Goal: Task Accomplishment & Management: Use online tool/utility

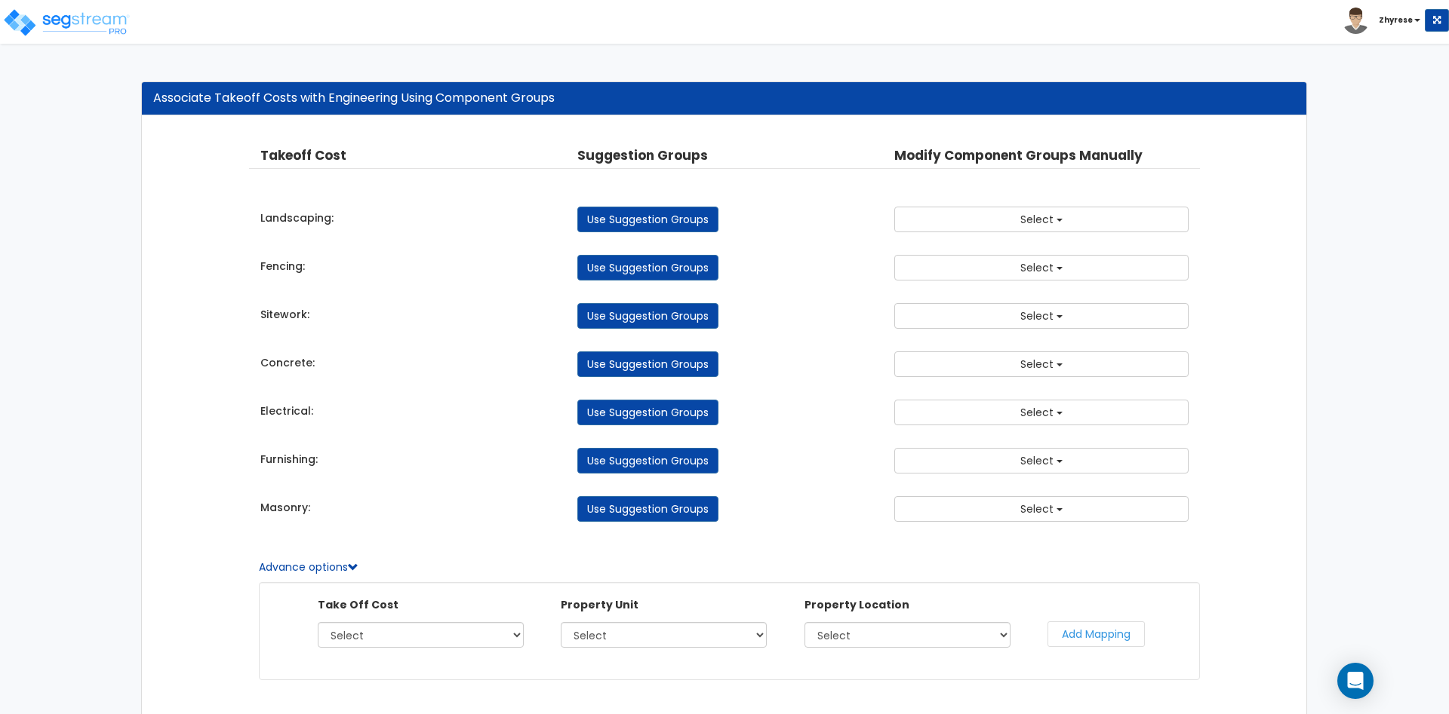
scroll to position [57, 0]
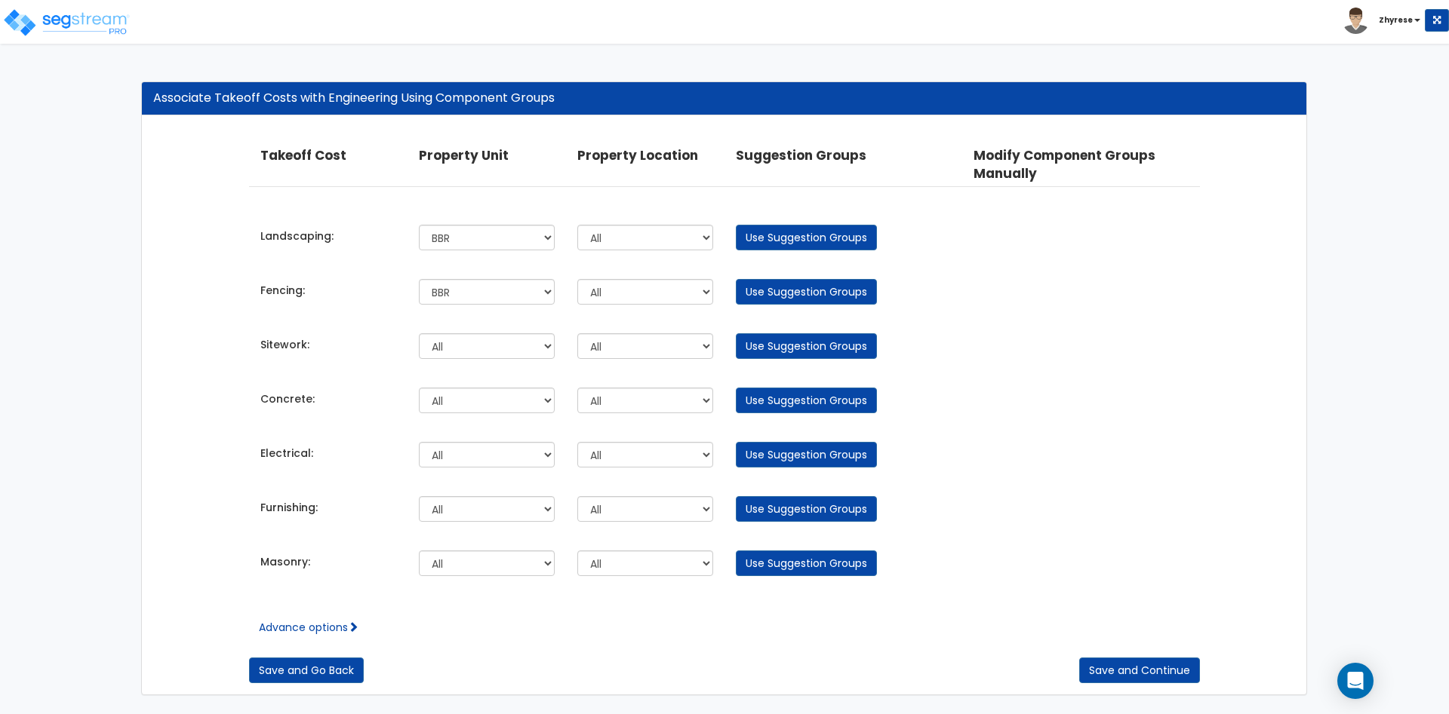
select select "166847"
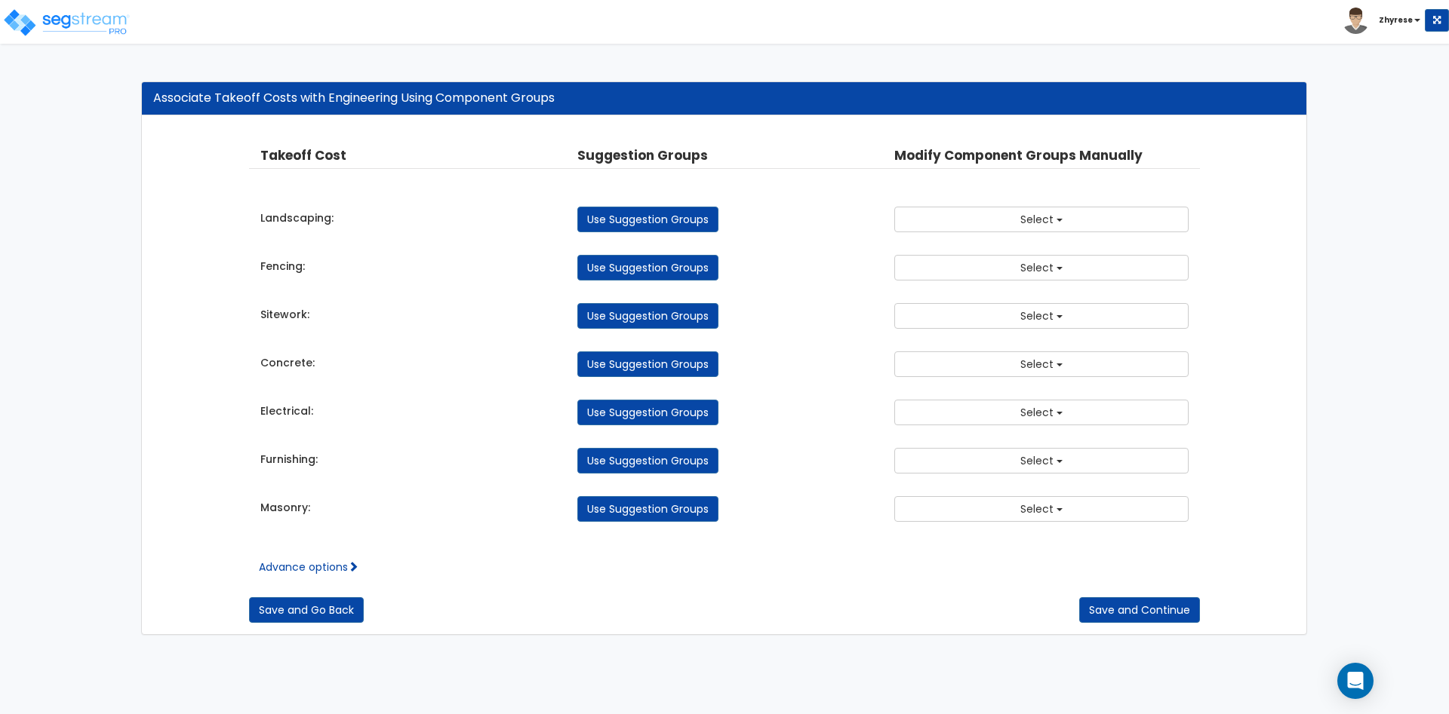
click at [321, 557] on div "Advance options Take Off Cost Select Landscaping Fencing Sitework Concrete Elec…" at bounding box center [724, 556] width 951 height 38
click at [322, 567] on link "Advance options" at bounding box center [309, 567] width 100 height 15
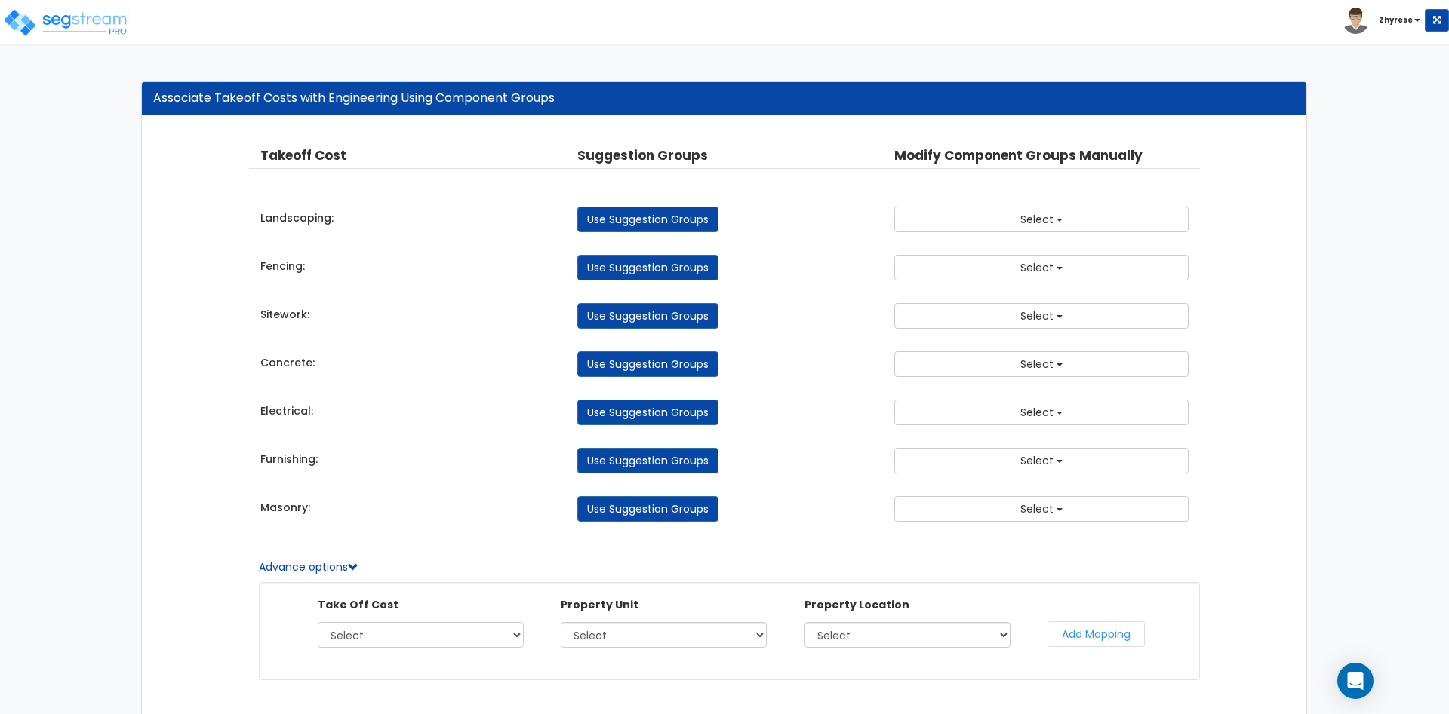
select select "45325143"
click option "Furnishing" at bounding box center [0, 0] width 0 height 0
select select "166851"
click option "Site Improvements" at bounding box center [0, 0] width 0 height 0
select select "462"
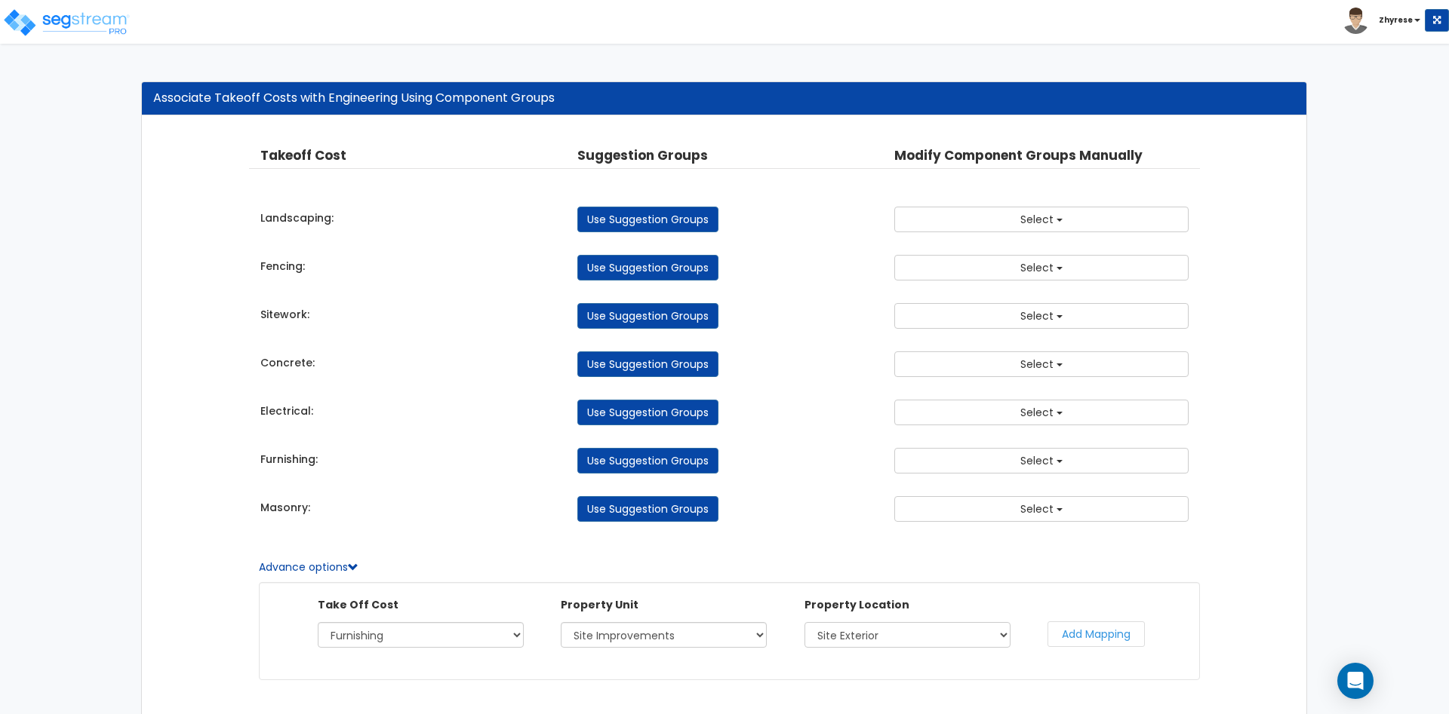
click option "Site Exterior" at bounding box center [0, 0] width 0 height 0
drag, startPoint x: 1085, startPoint y: 636, endPoint x: 1095, endPoint y: 631, distance: 11.5
click at [1087, 635] on button "Add Mapping" at bounding box center [1095, 635] width 97 height 26
select select "166851"
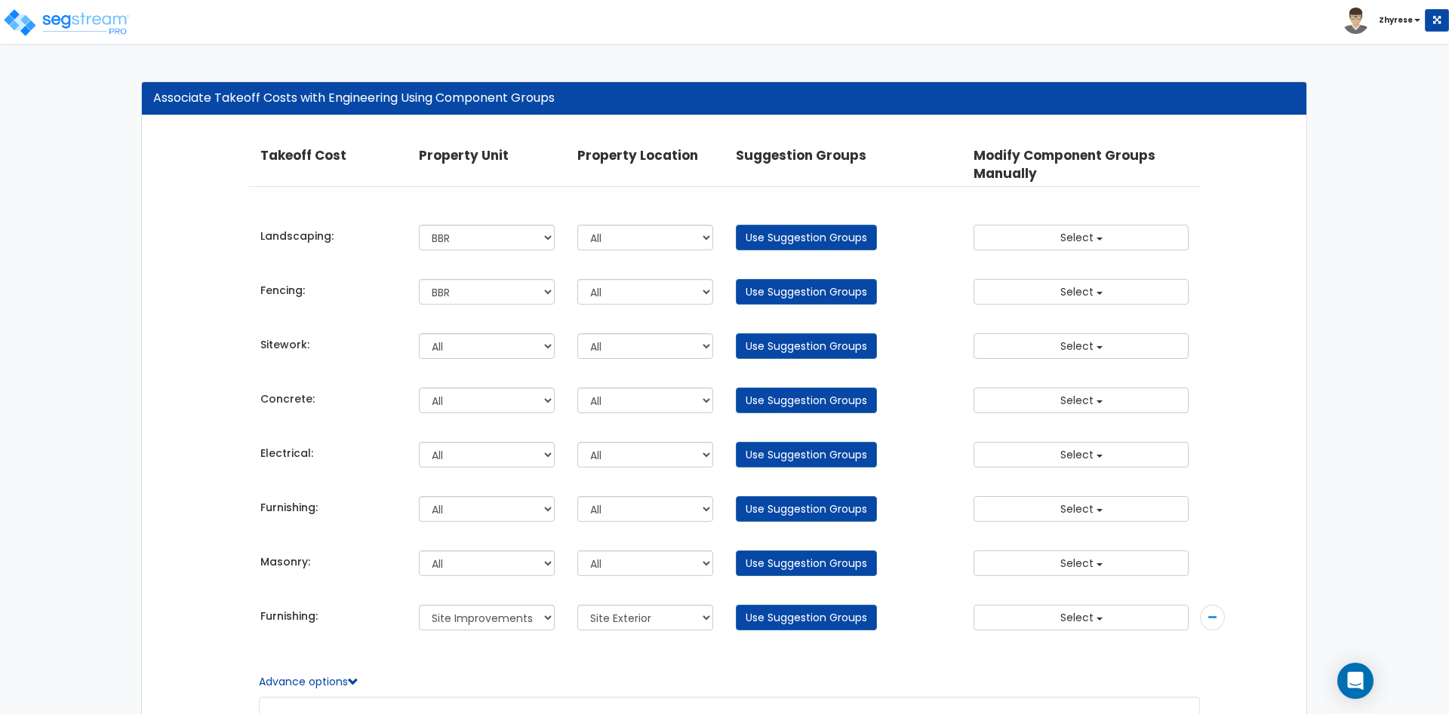
select select
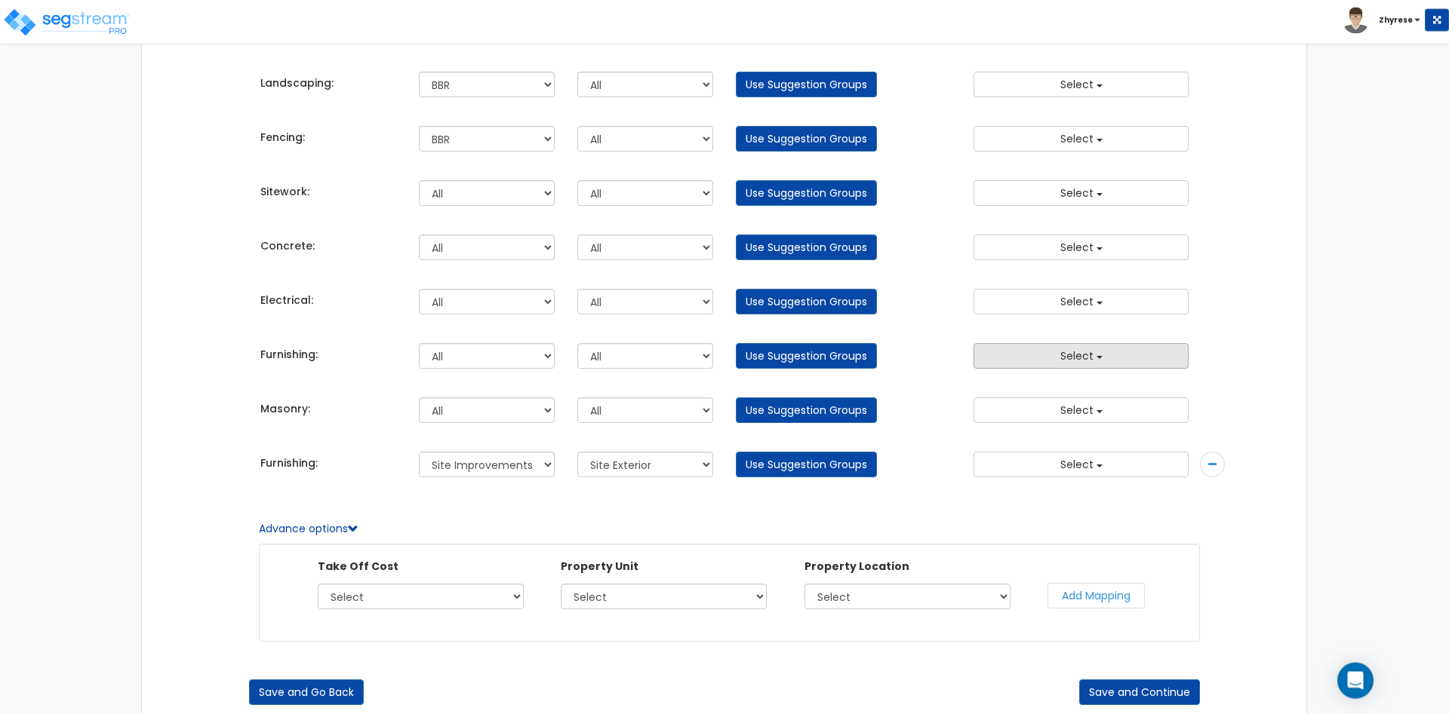
scroll to position [154, 0]
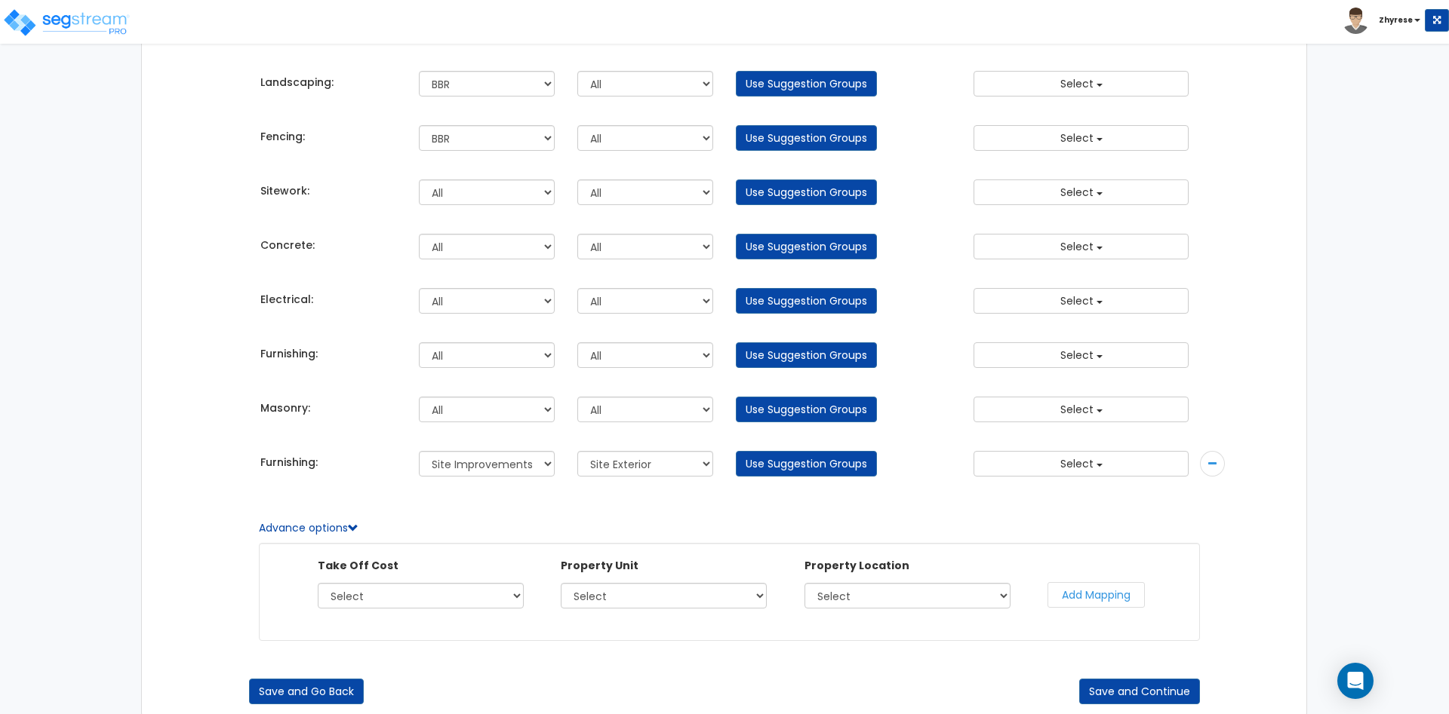
click at [1207, 475] on div at bounding box center [1212, 464] width 25 height 26
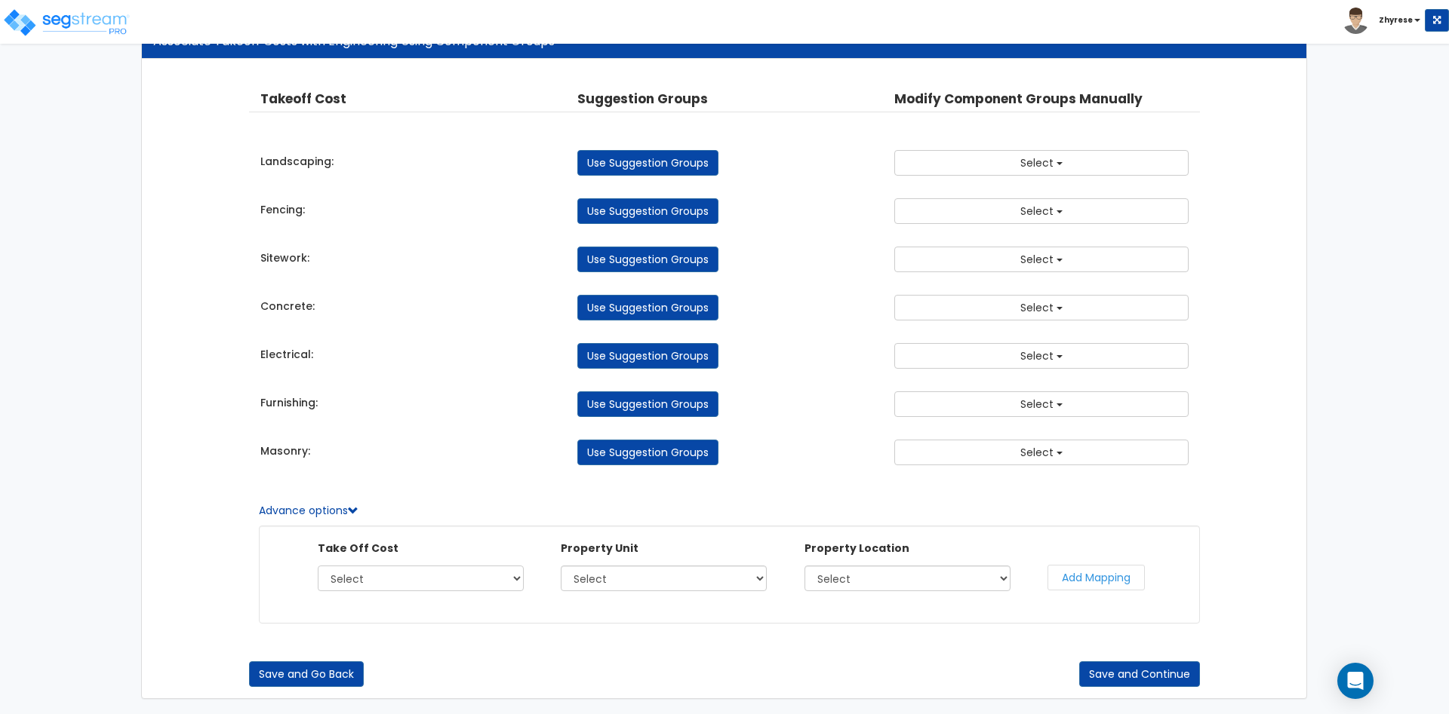
click at [318, 566] on select "Select Landscaping Fencing Sitework Concrete Electrical Furnishing Masonry" at bounding box center [421, 579] width 206 height 26
select select "45325142"
click option "Electrical" at bounding box center [0, 0] width 0 height 0
select select "166851"
click option "Site Improvements" at bounding box center [0, 0] width 0 height 0
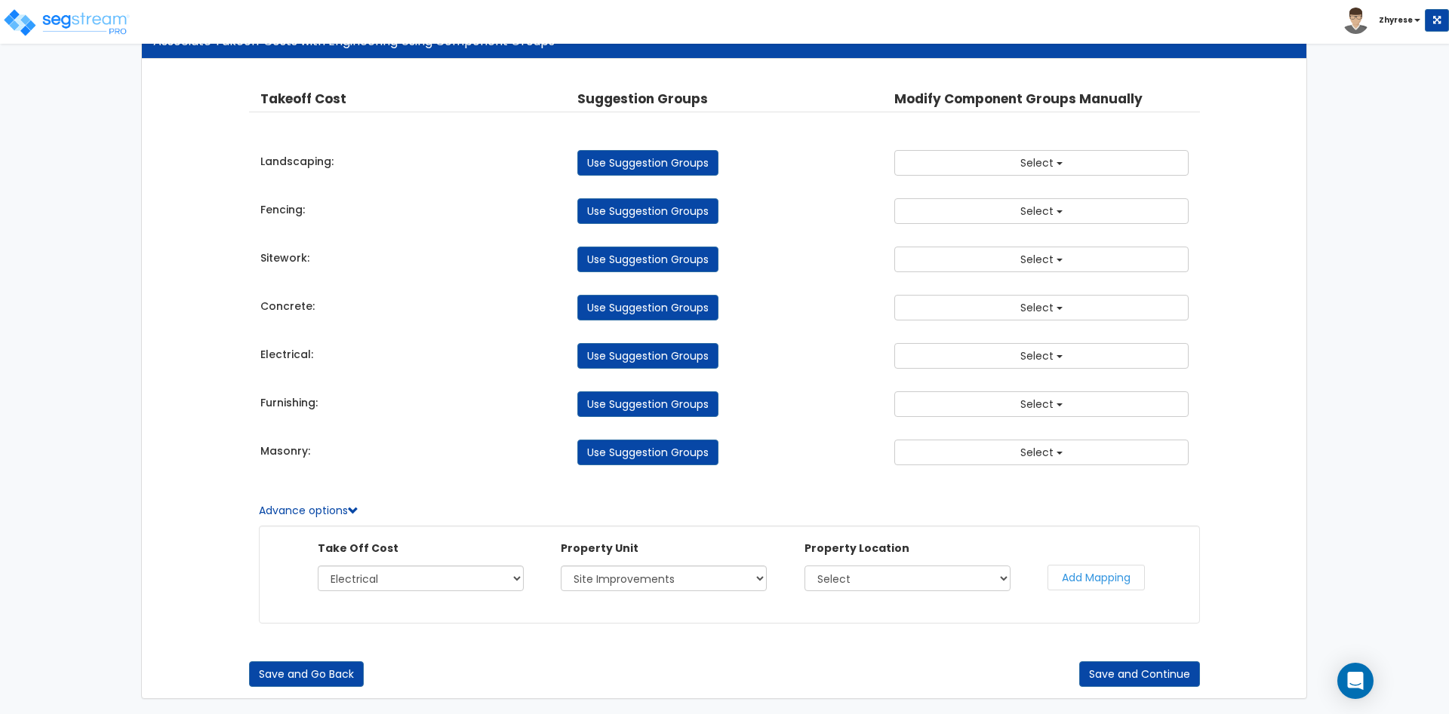
click at [804, 566] on select "Select Site Exterior" at bounding box center [907, 579] width 206 height 26
select select "462"
click option "Site Exterior" at bounding box center [0, 0] width 0 height 0
click at [1099, 581] on button "Add Mapping" at bounding box center [1095, 578] width 97 height 26
select select
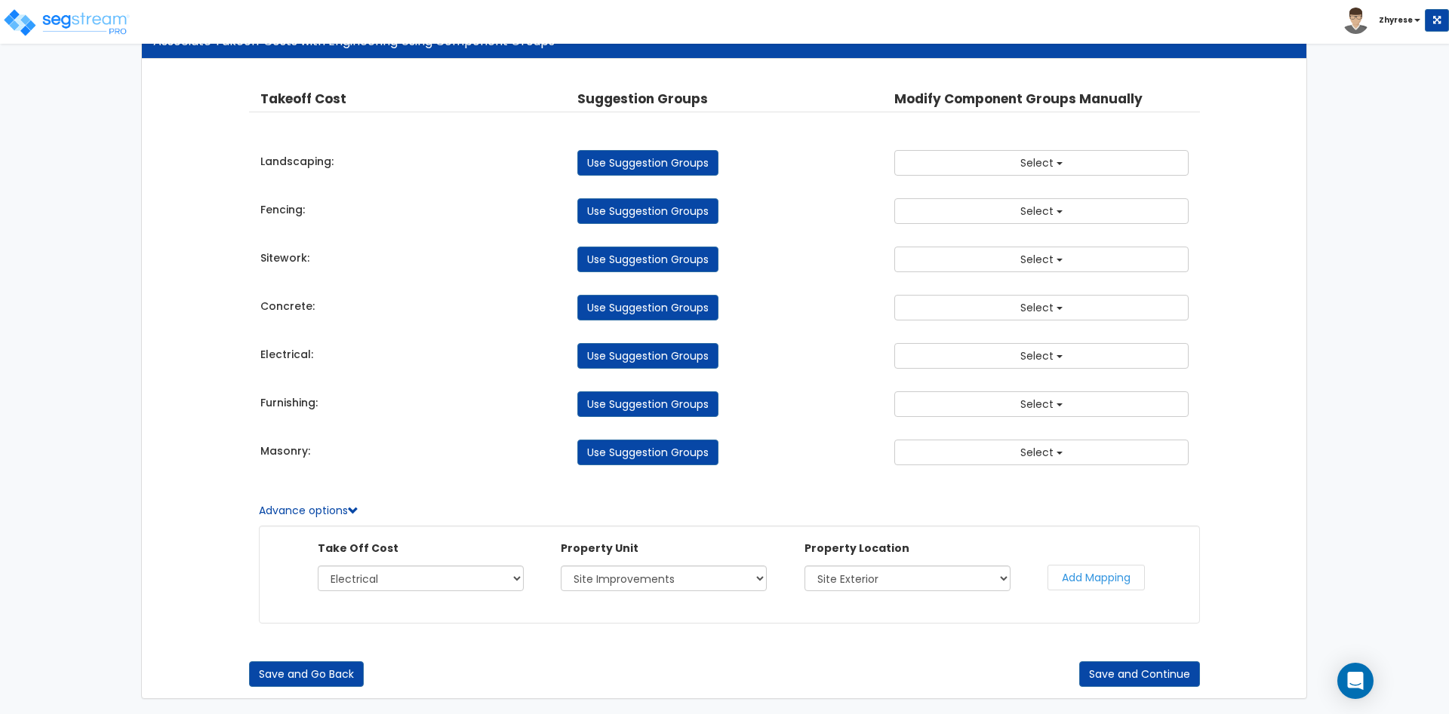
select select
select select "166851"
